Goal: Find contact information: Obtain details needed to contact an individual or organization

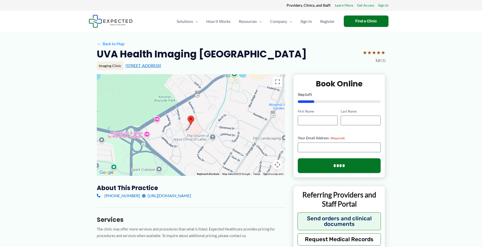
click at [156, 65] on link "[STREET_ADDRESS]" at bounding box center [143, 65] width 36 height 5
click at [152, 67] on link "[STREET_ADDRESS]" at bounding box center [143, 65] width 36 height 5
